Goal: Find specific page/section: Find specific page/section

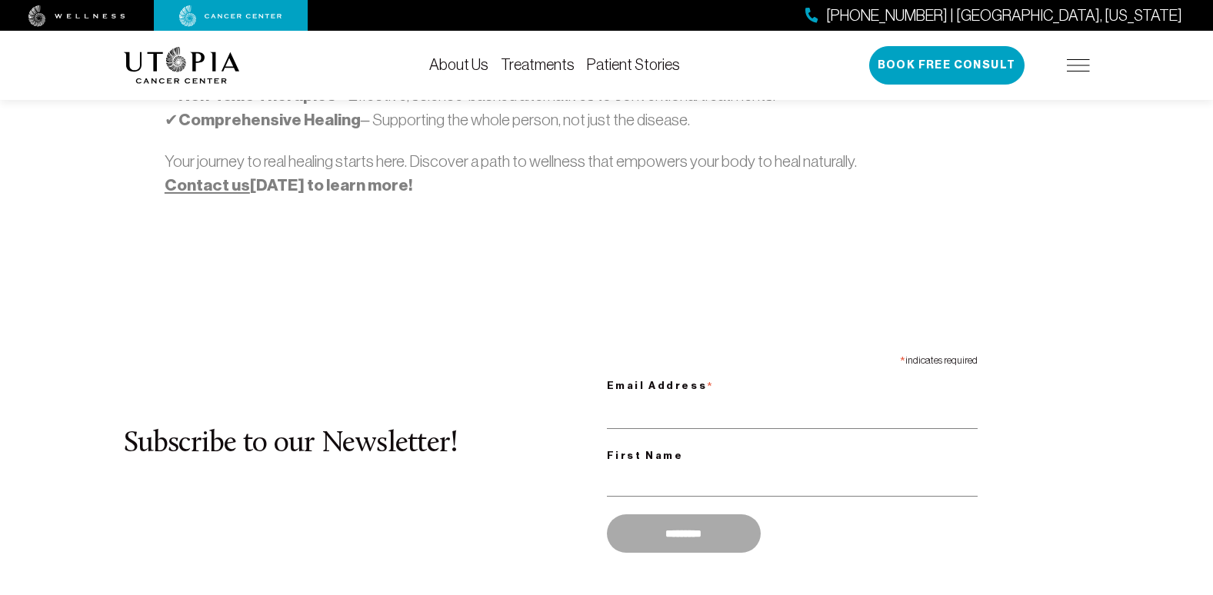
scroll to position [1230, 0]
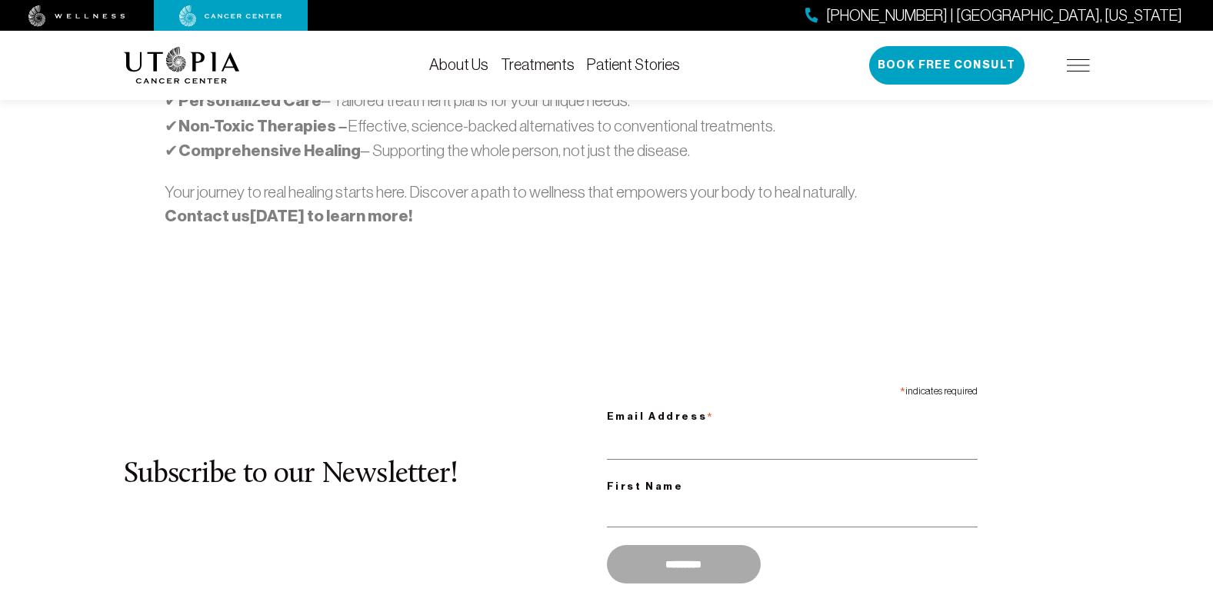
click at [194, 206] on link "Contact us" at bounding box center [207, 216] width 85 height 20
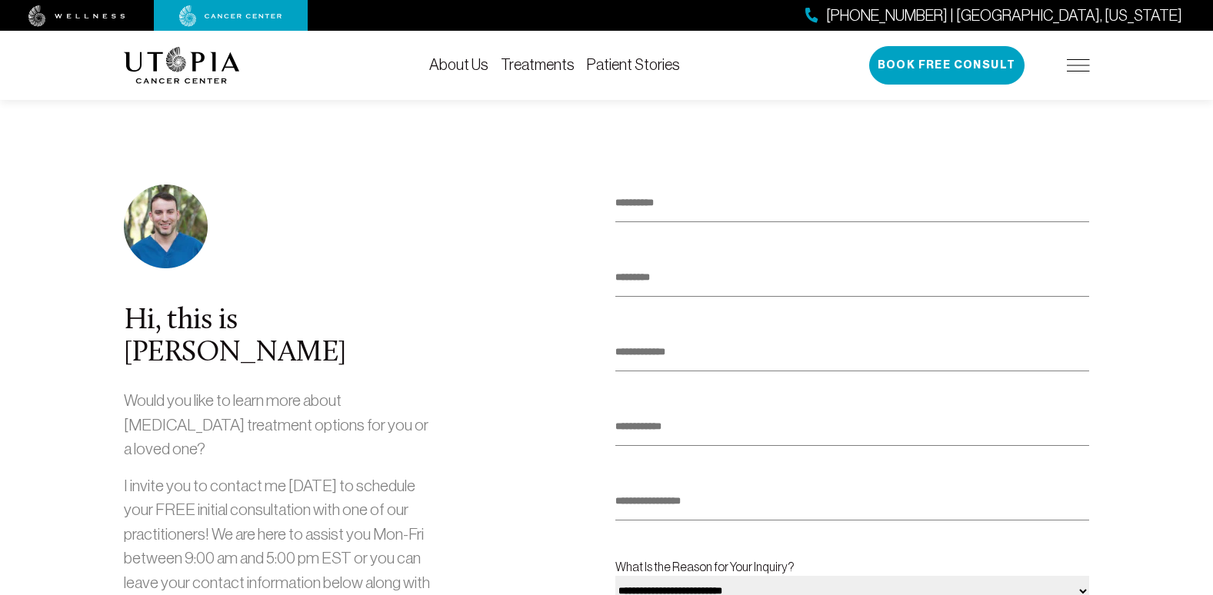
click at [629, 65] on link "Patient Stories" at bounding box center [633, 64] width 93 height 17
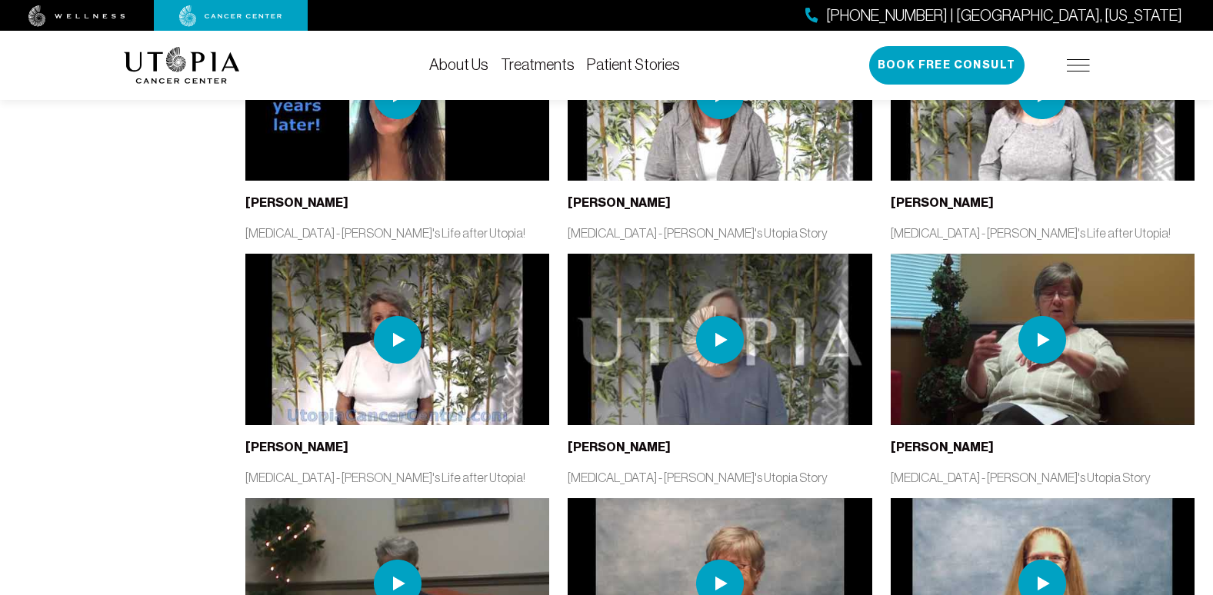
scroll to position [738, 0]
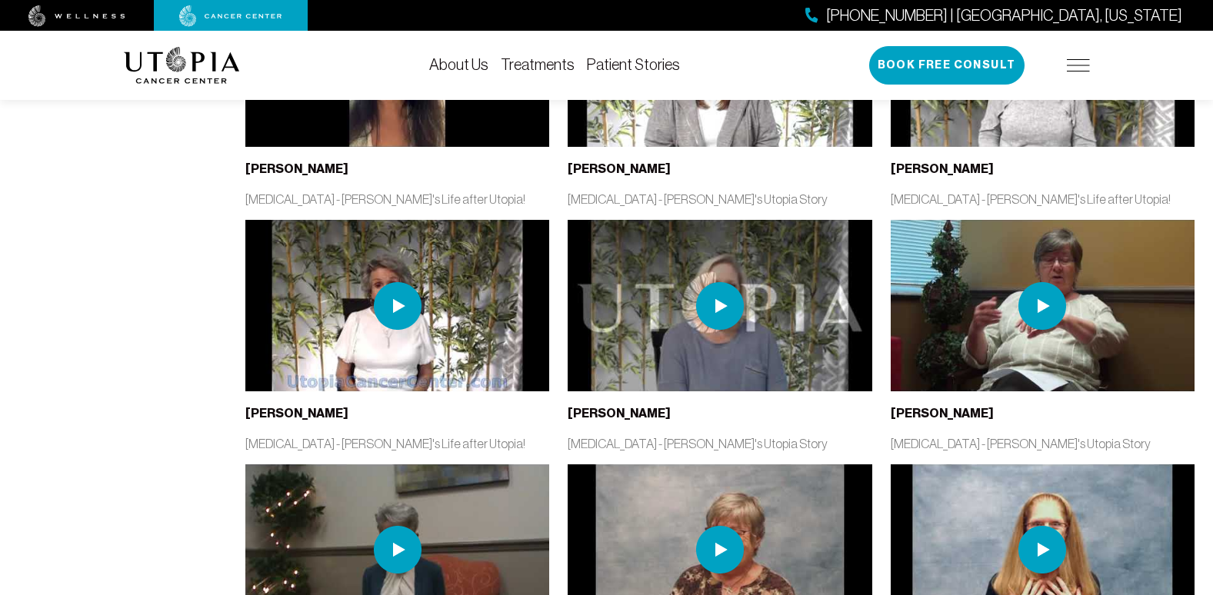
click at [853, 165] on div "[PERSON_NAME]" at bounding box center [720, 168] width 304 height 19
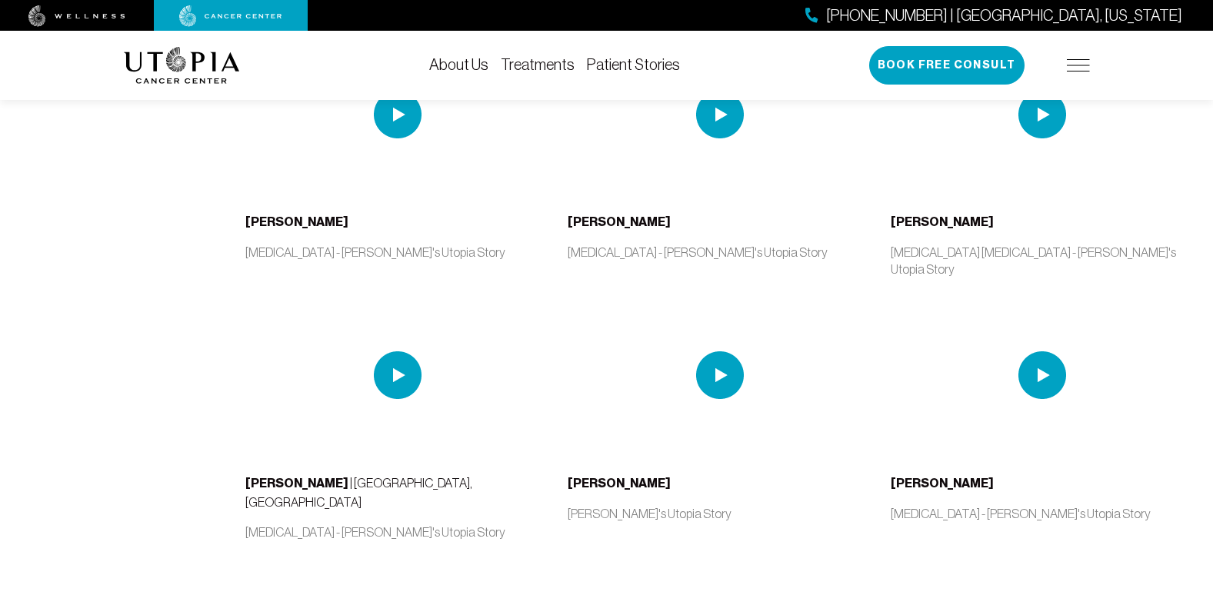
scroll to position [2707, 0]
